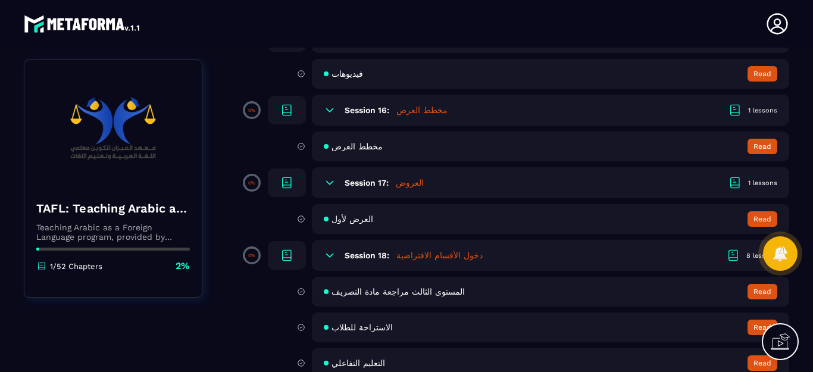
scroll to position [1906, 0]
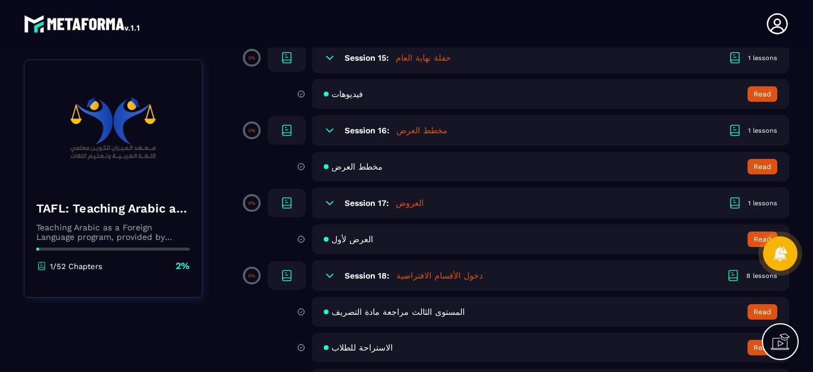
click at [330, 203] on icon at bounding box center [330, 203] width 12 height 12
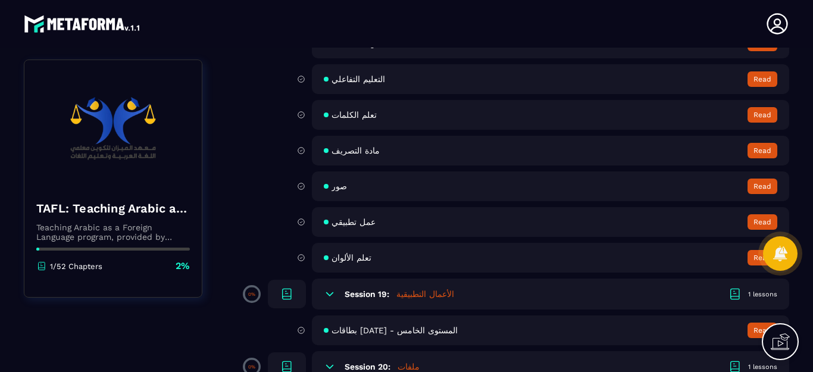
scroll to position [2263, 0]
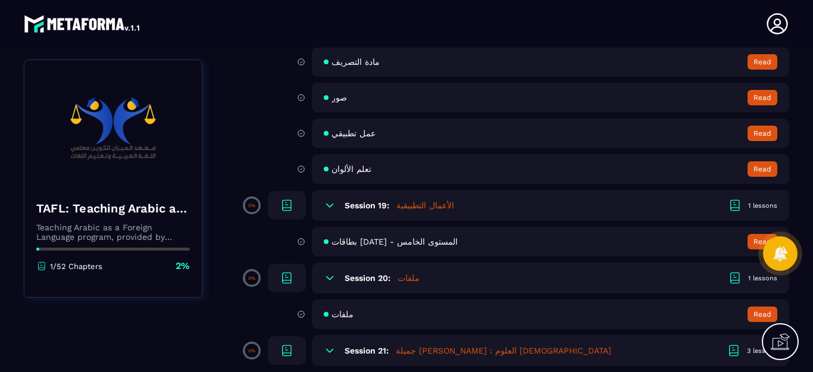
click at [331, 209] on icon at bounding box center [330, 205] width 12 height 12
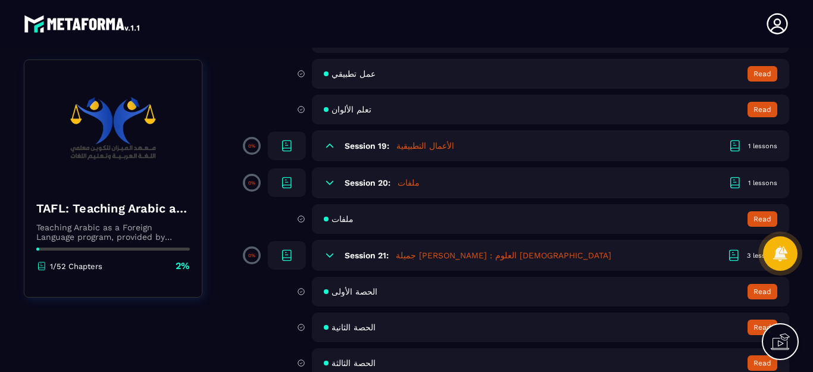
scroll to position [2342, 0]
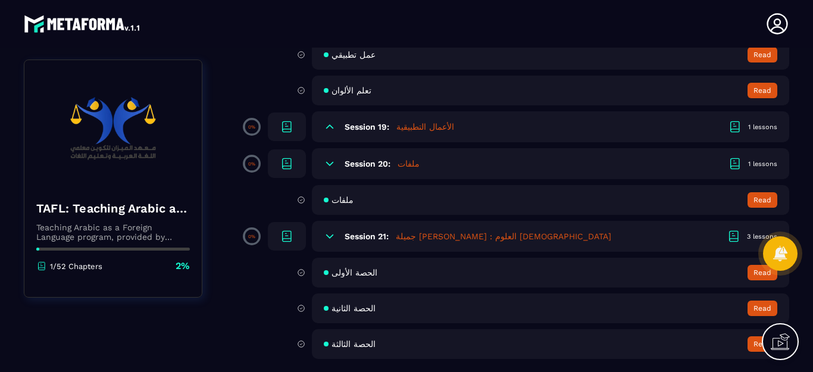
click at [758, 344] on button "Read" at bounding box center [763, 343] width 30 height 15
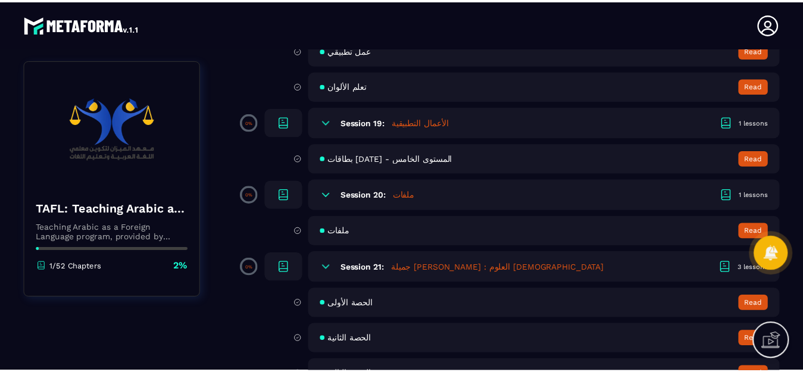
scroll to position [2413, 0]
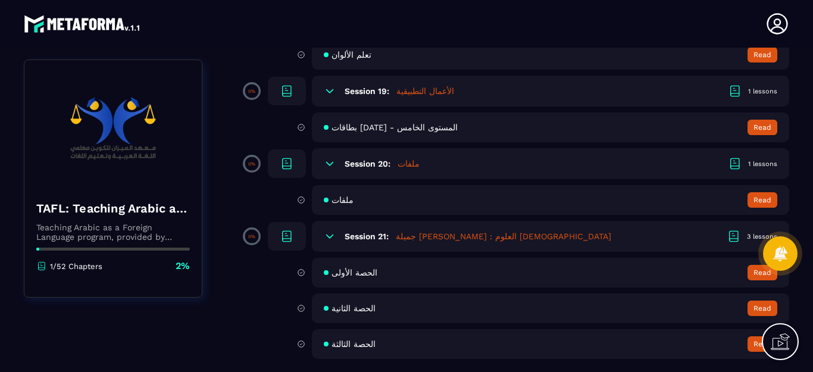
click at [343, 275] on span "الحصة الأولى" at bounding box center [355, 273] width 46 height 10
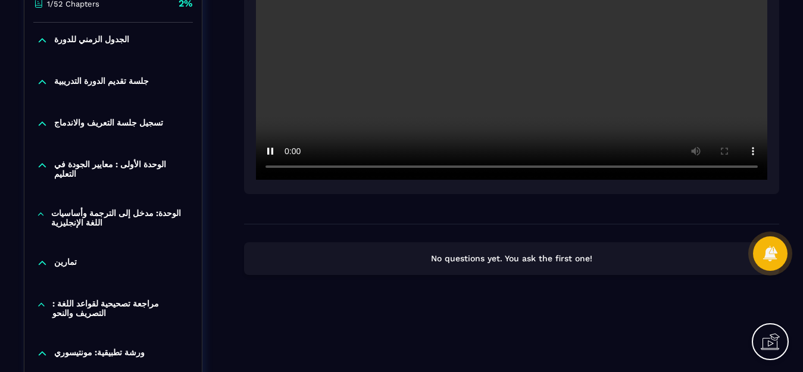
scroll to position [238, 0]
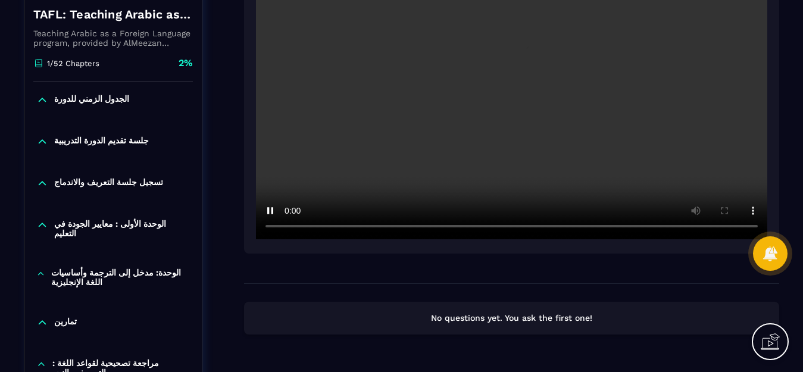
click at [357, 225] on video at bounding box center [512, 68] width 512 height 341
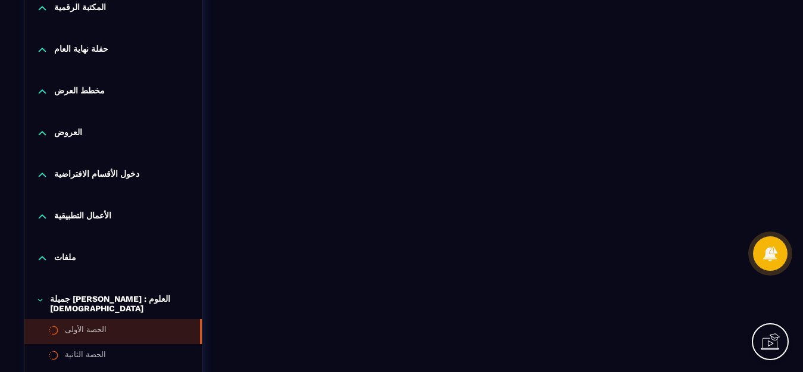
scroll to position [981, 0]
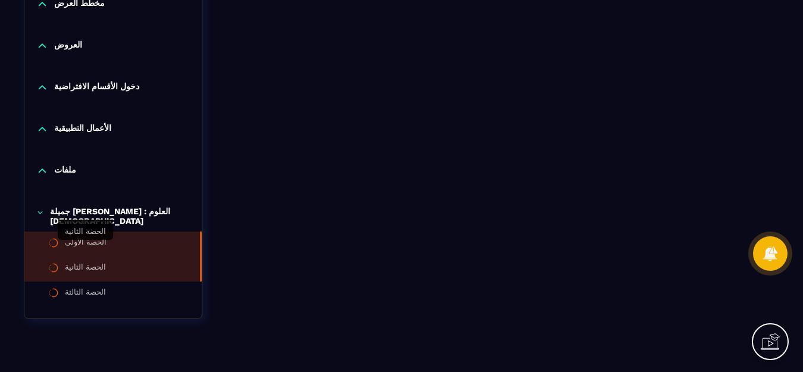
click at [86, 263] on div "الحصة الثانية" at bounding box center [85, 269] width 41 height 13
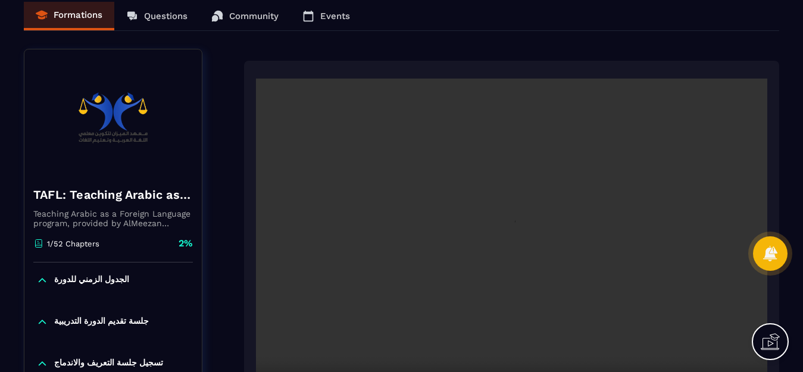
scroll to position [119, 0]
